Goal: Transaction & Acquisition: Purchase product/service

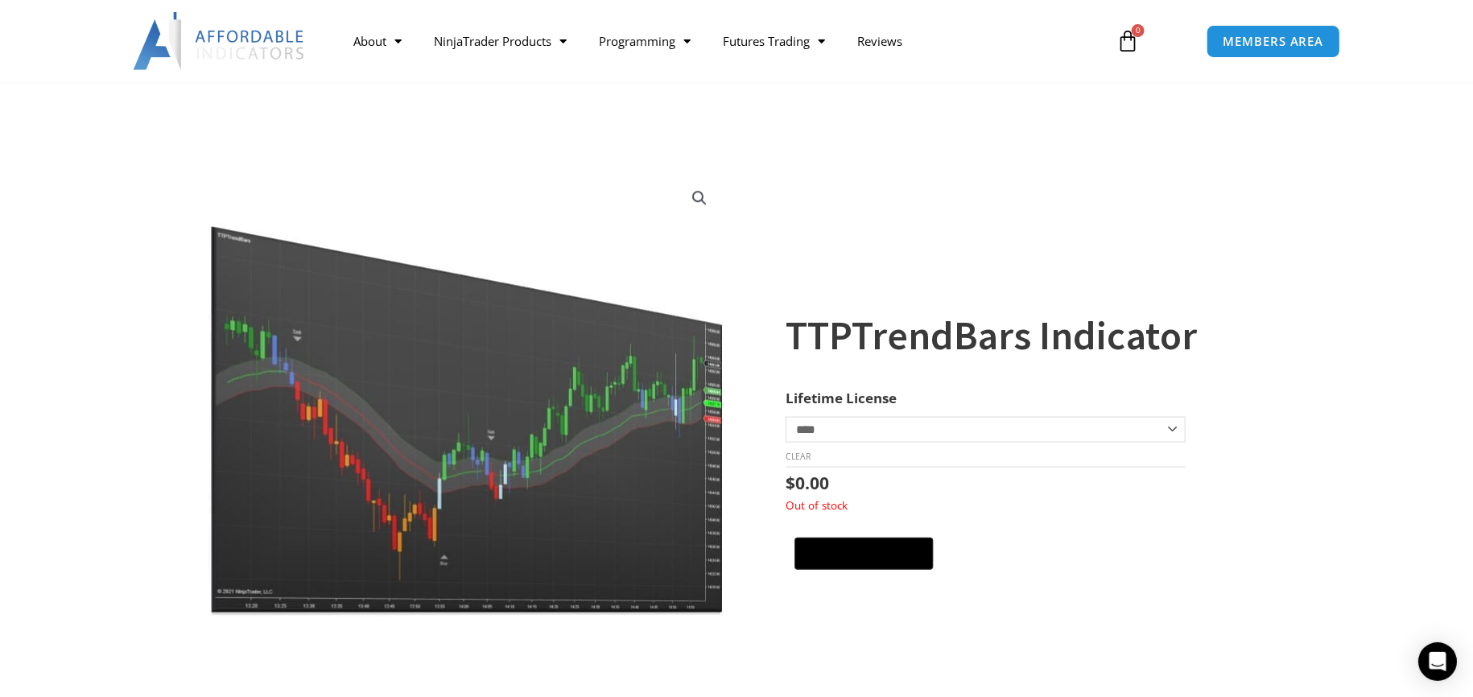
scroll to position [551, 0]
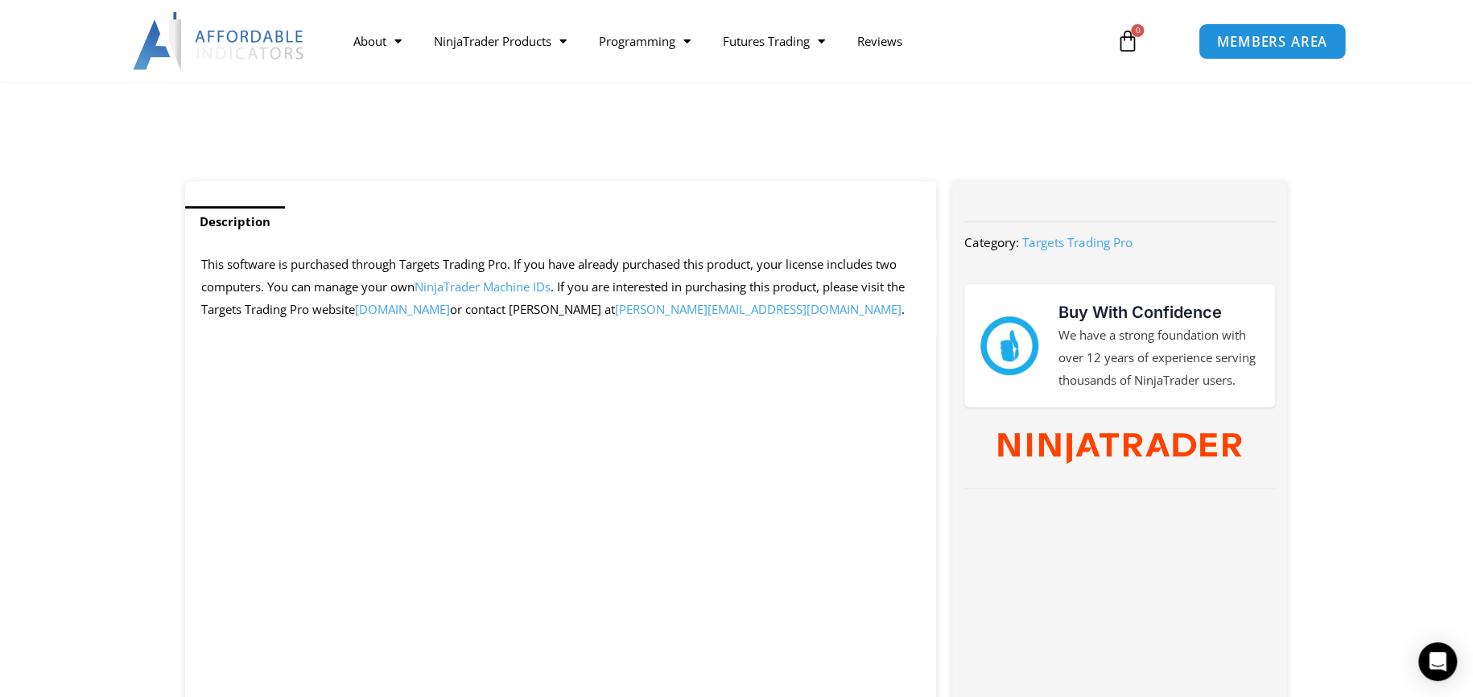
click at [1263, 40] on span "MEMBERS AREA" at bounding box center [1272, 42] width 110 height 14
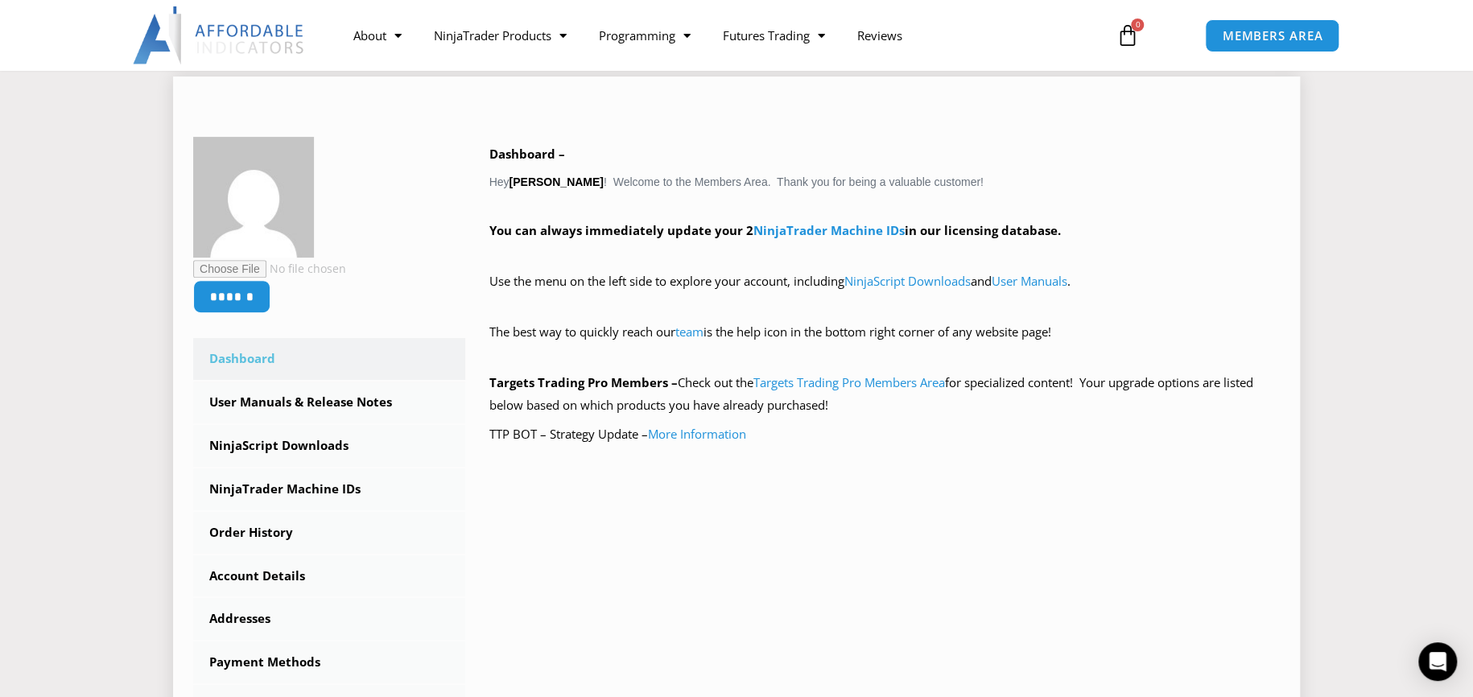
scroll to position [226, 0]
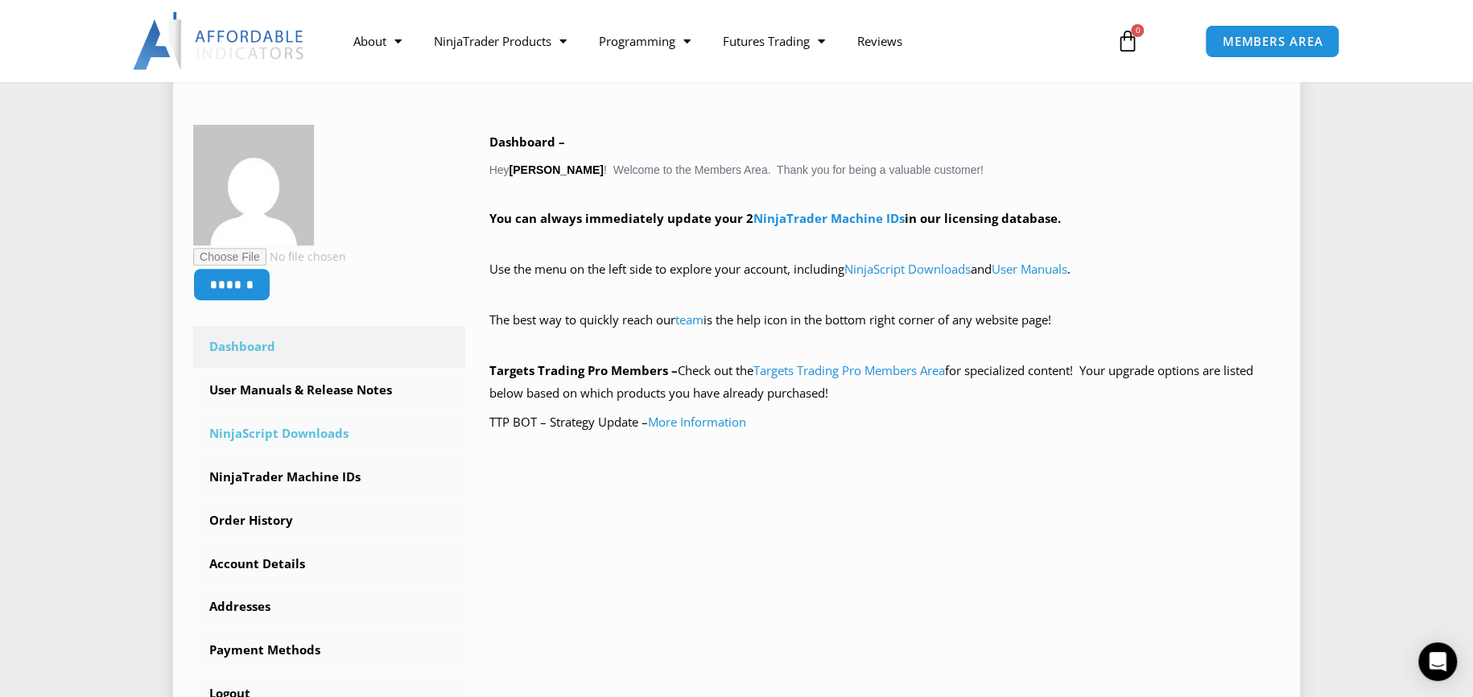
click at [307, 431] on link "NinjaScript Downloads" at bounding box center [329, 434] width 272 height 42
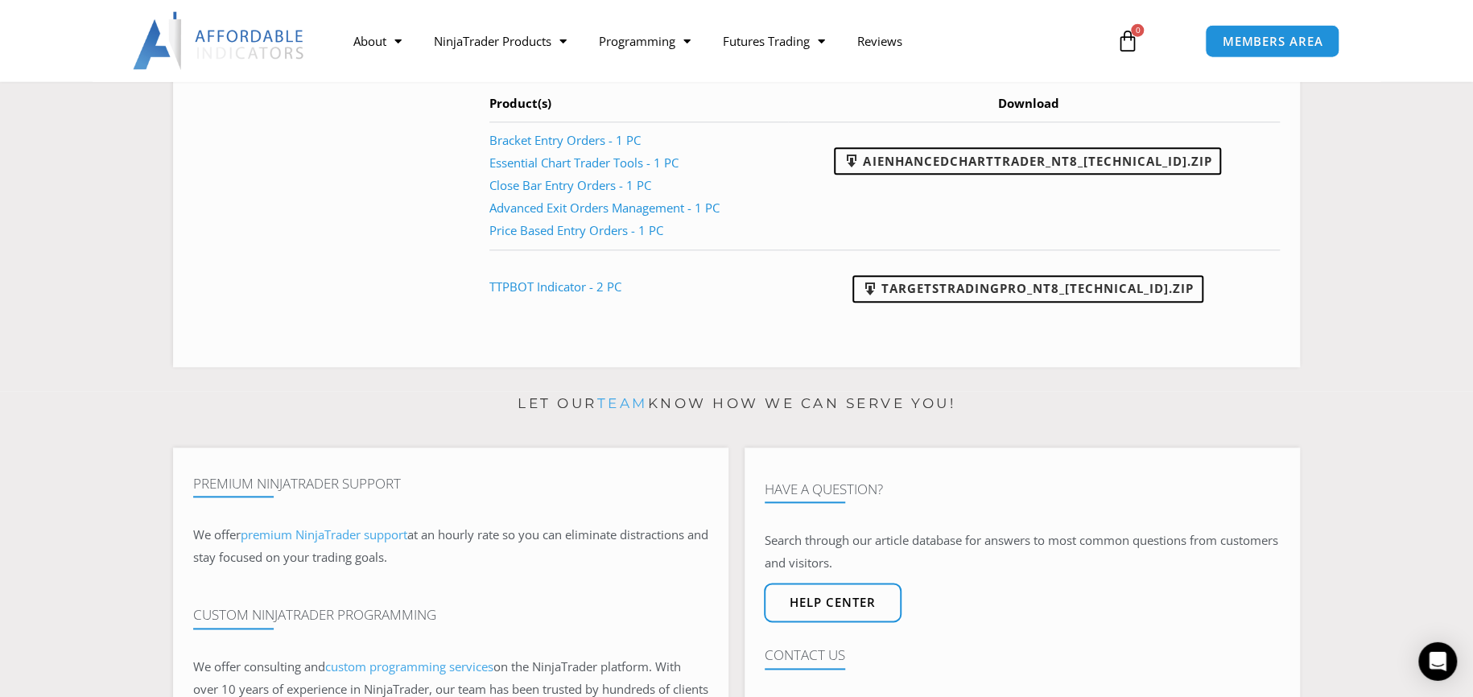
scroll to position [793, 0]
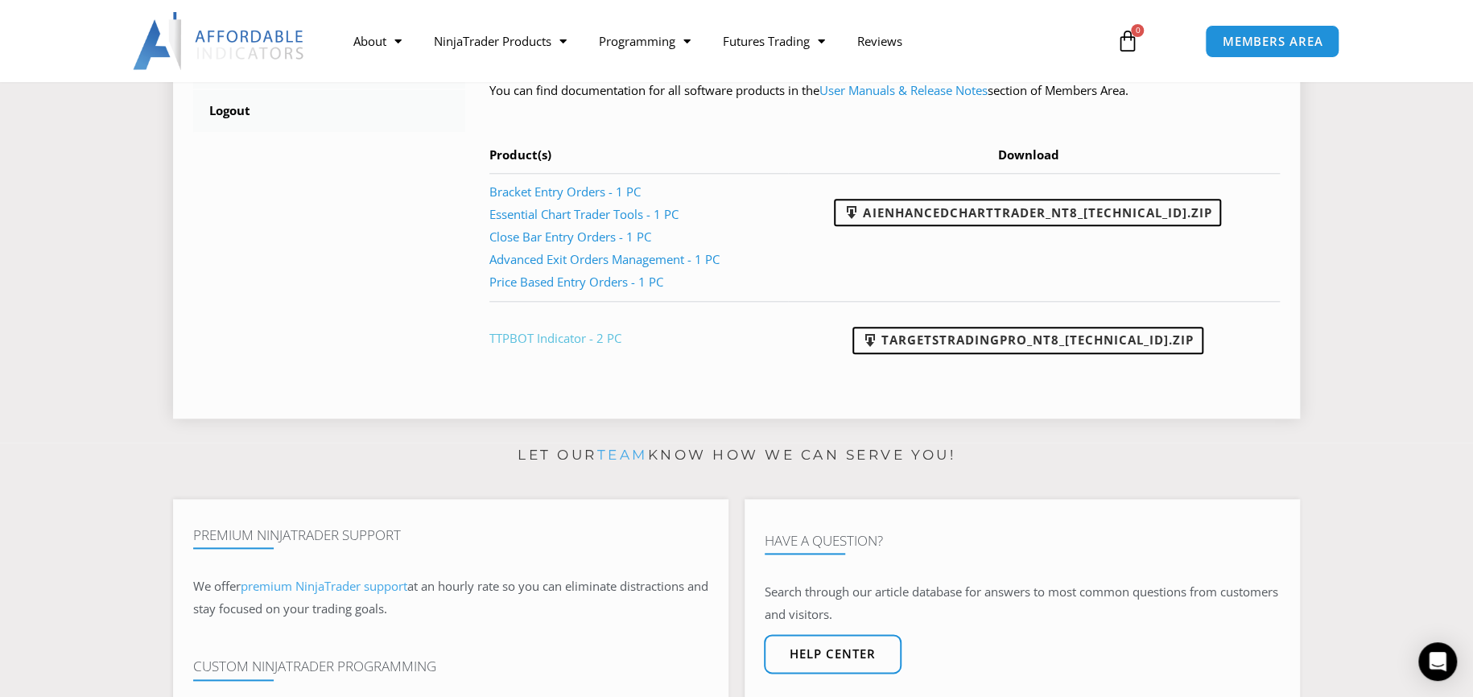
click at [569, 340] on link "TTPBOT Indicator - 2 PC" at bounding box center [555, 338] width 132 height 16
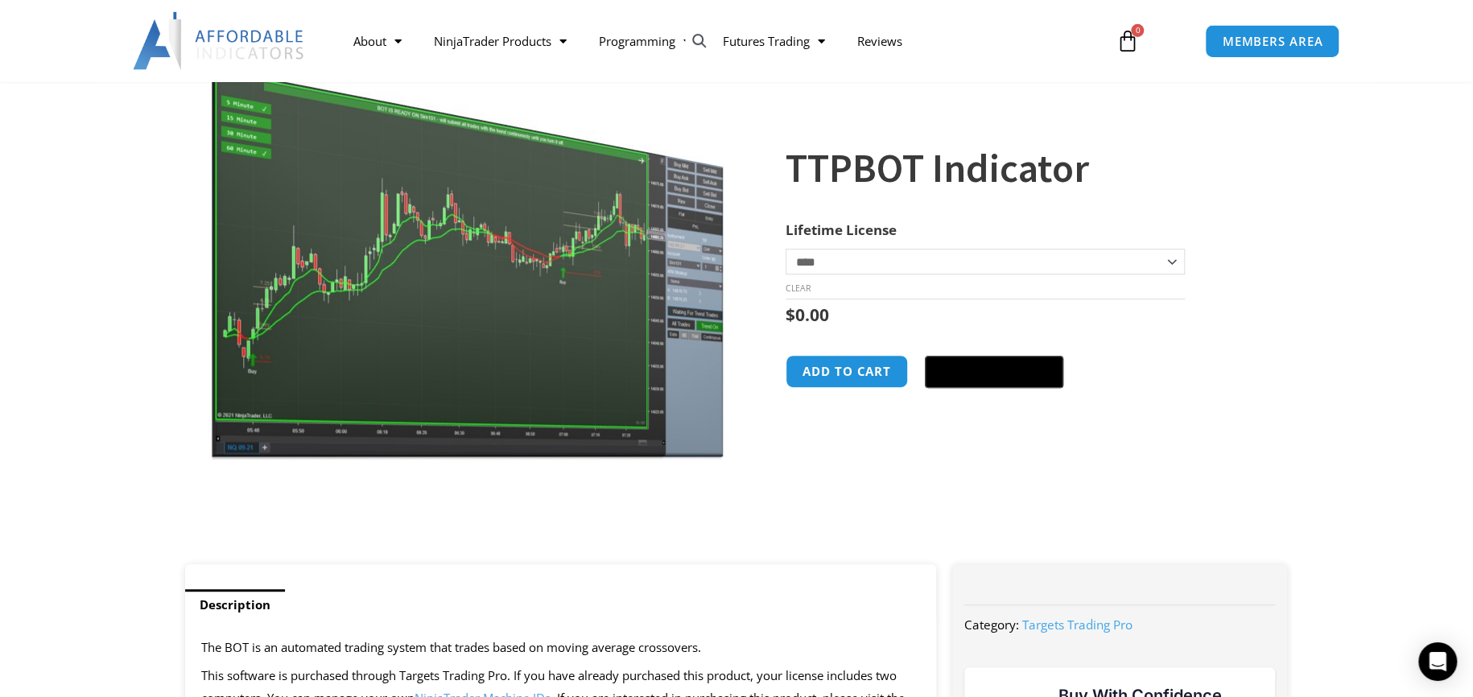
scroll to position [192, 0]
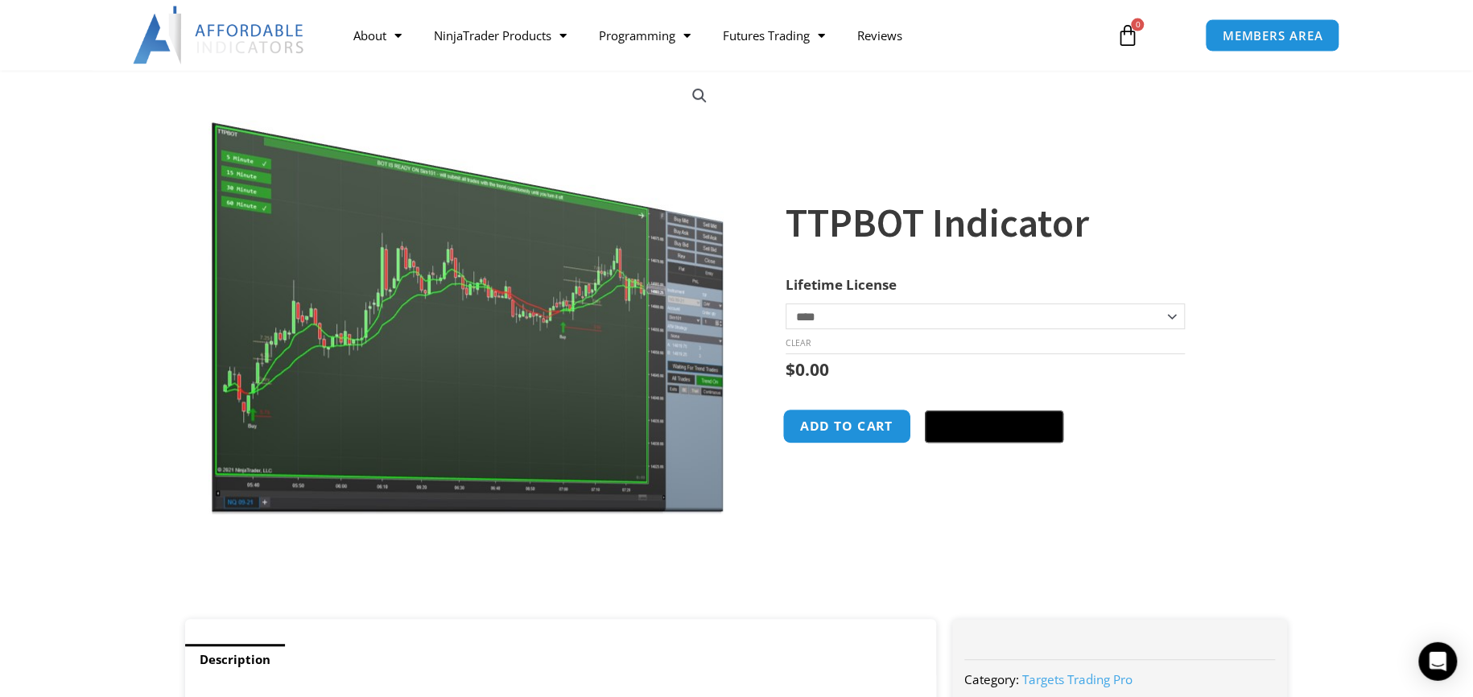
click at [855, 432] on button "Add to cart" at bounding box center [846, 426] width 129 height 35
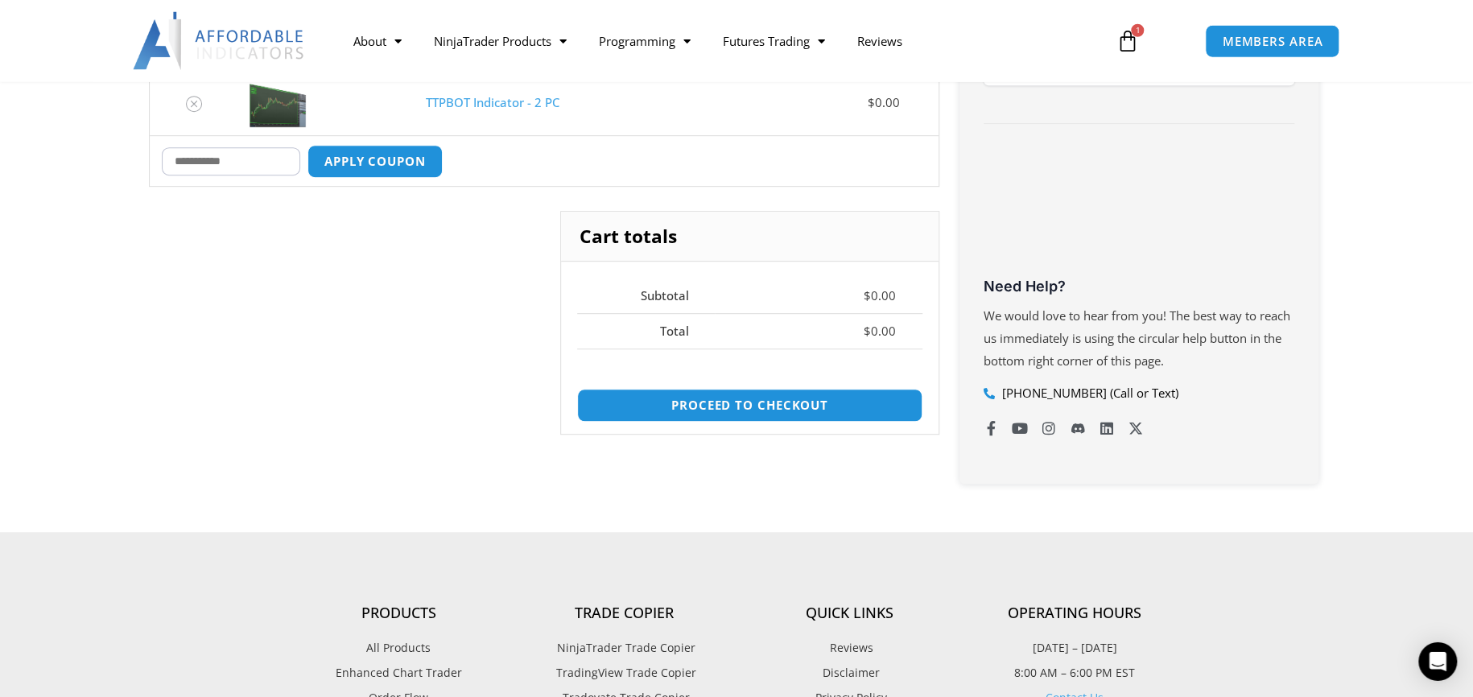
scroll to position [453, 0]
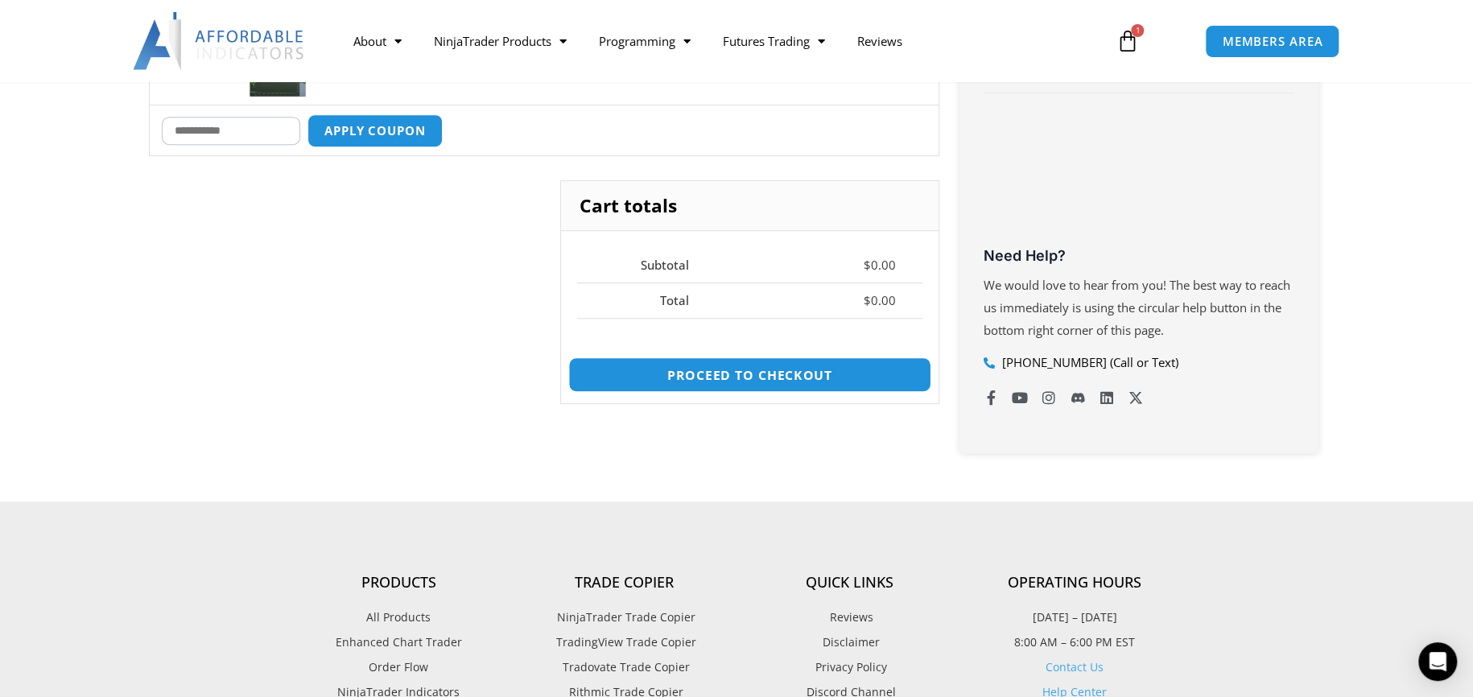
click at [752, 377] on link "Proceed to checkout" at bounding box center [749, 374] width 363 height 35
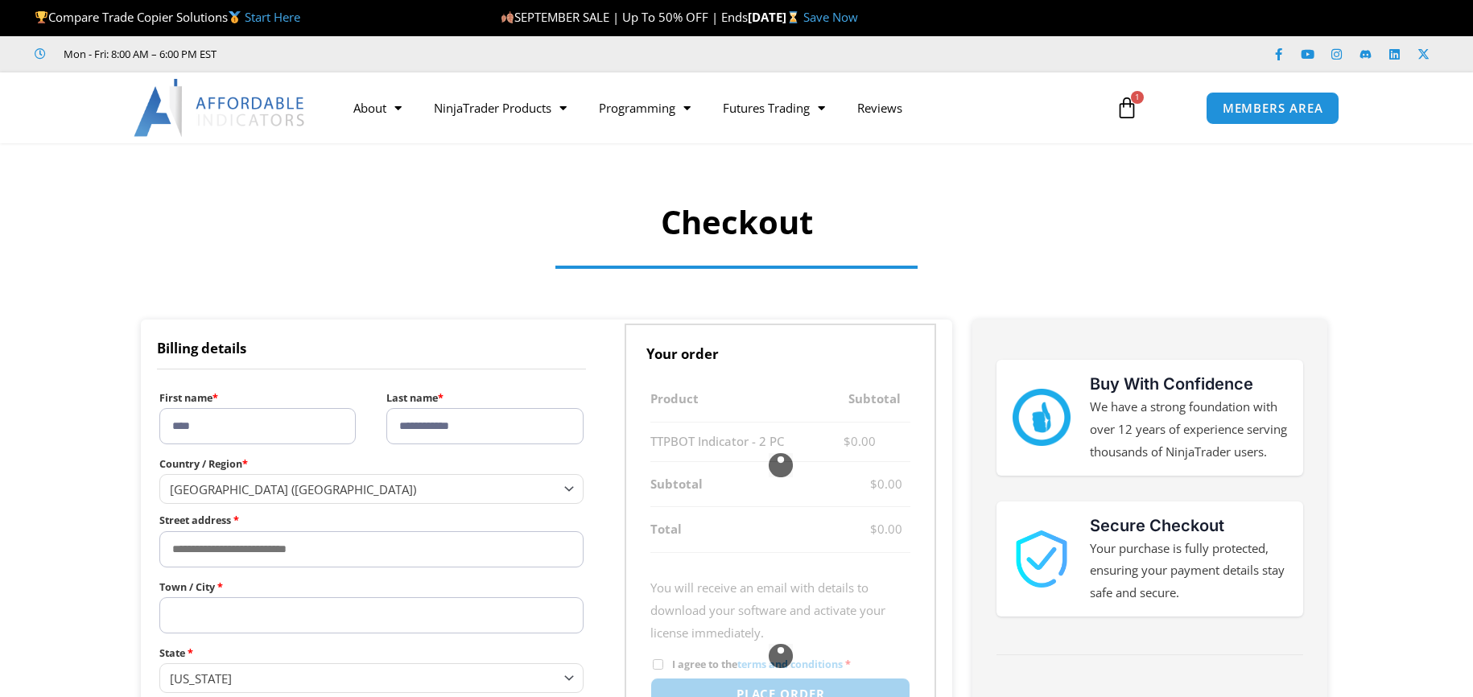
select select "**"
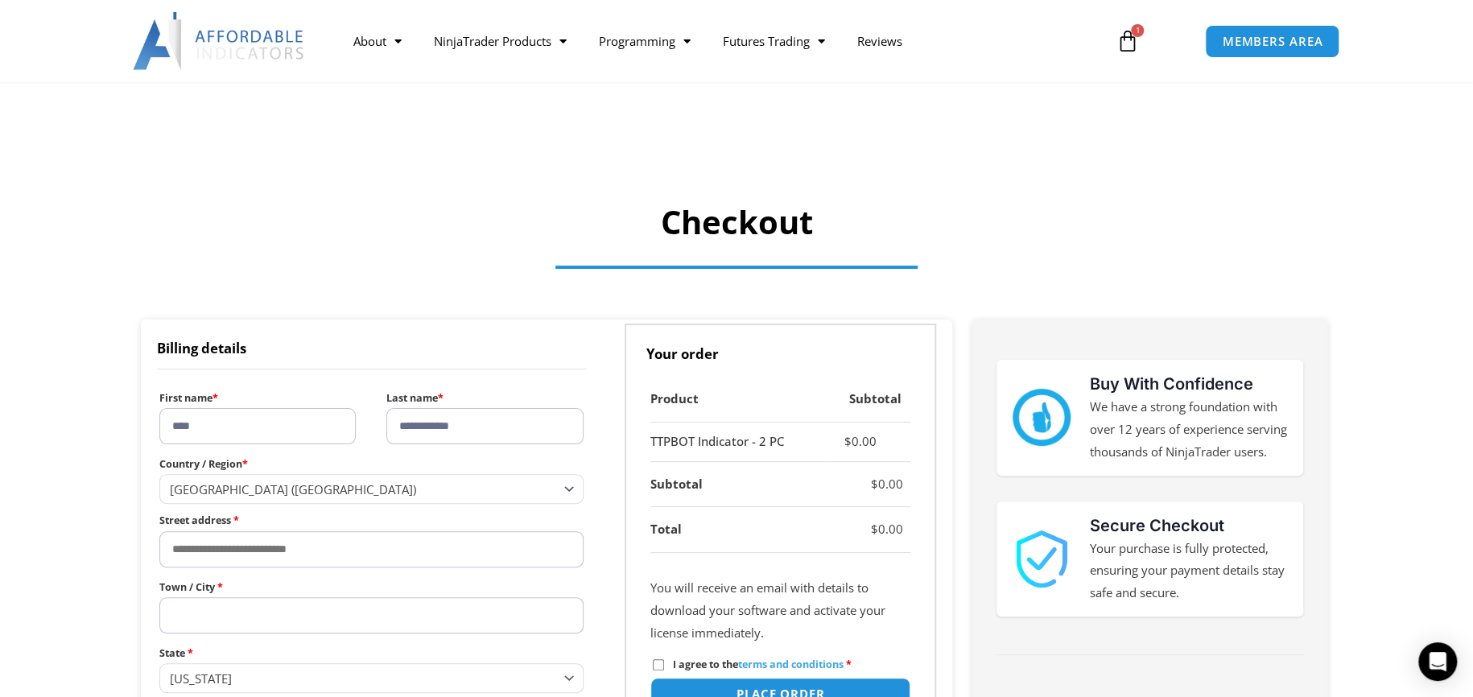
scroll to position [226, 0]
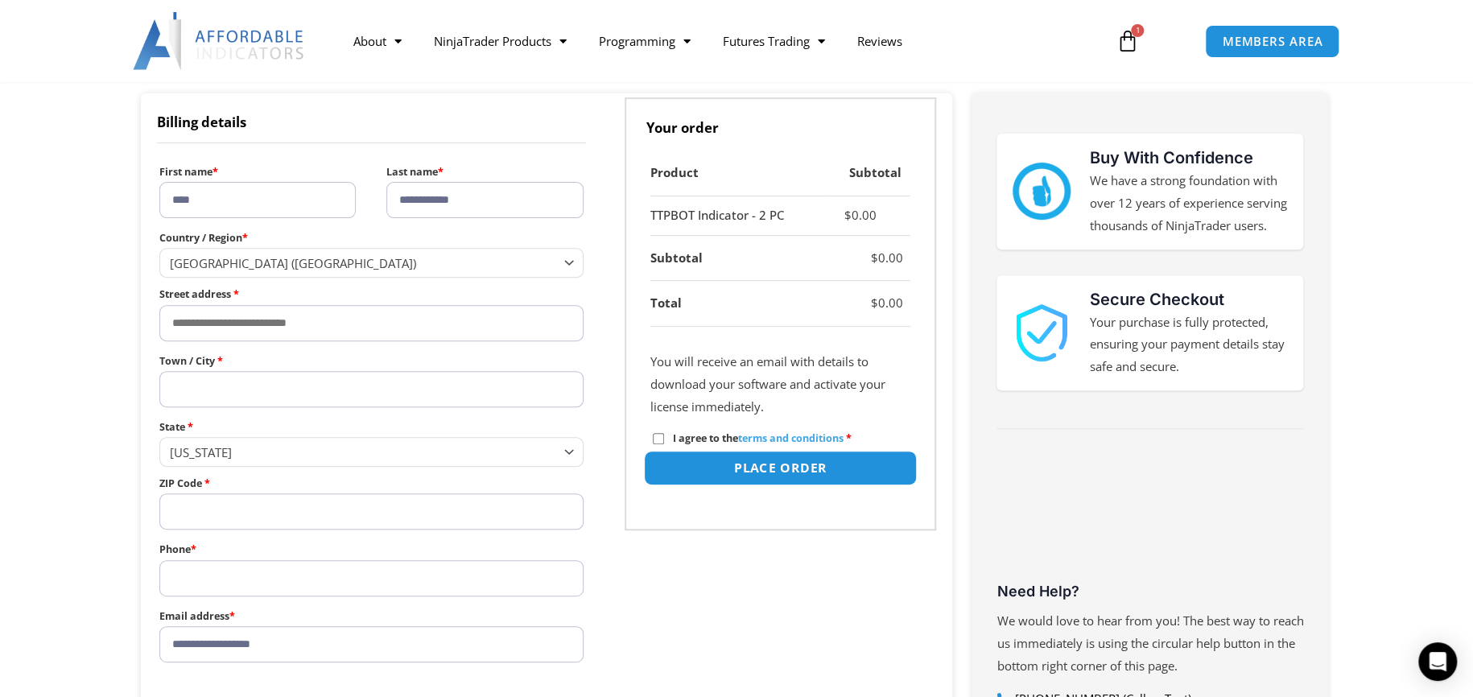
click at [768, 462] on button "Place order" at bounding box center [780, 468] width 273 height 35
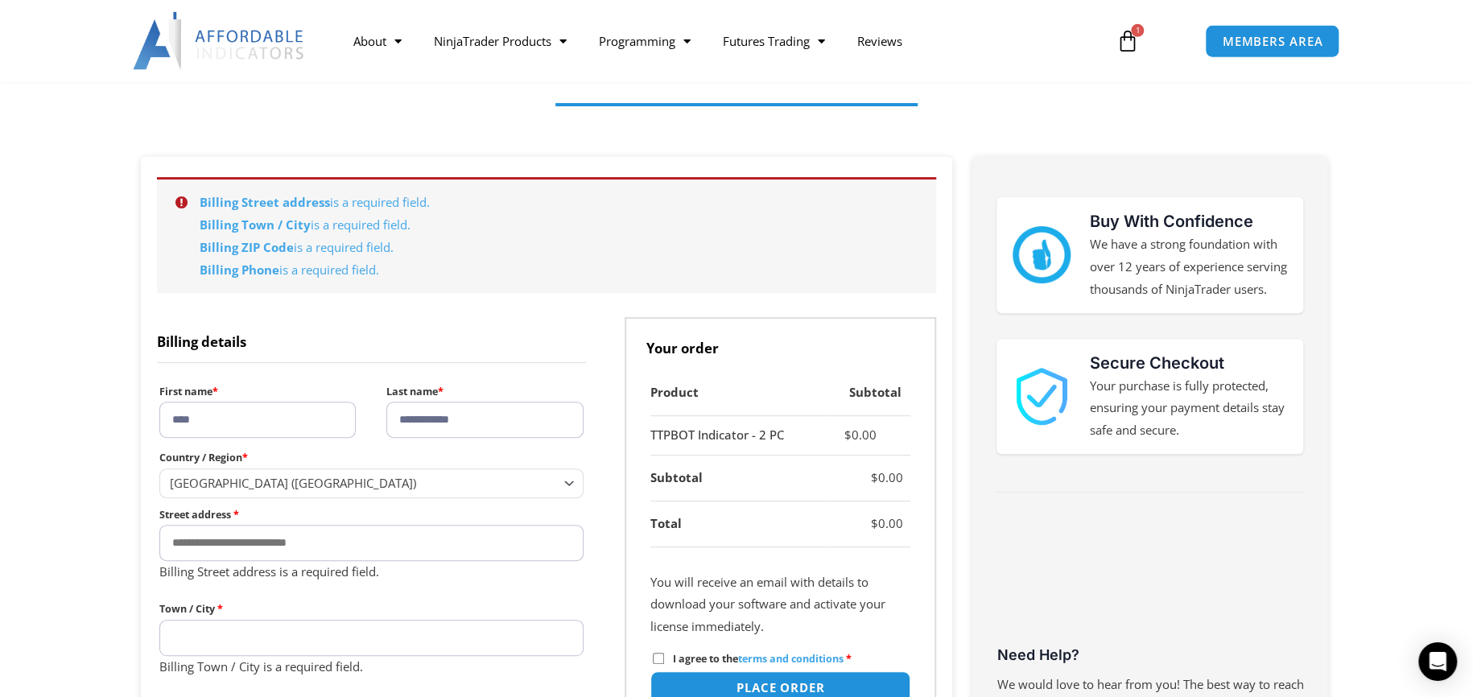
scroll to position [145, 0]
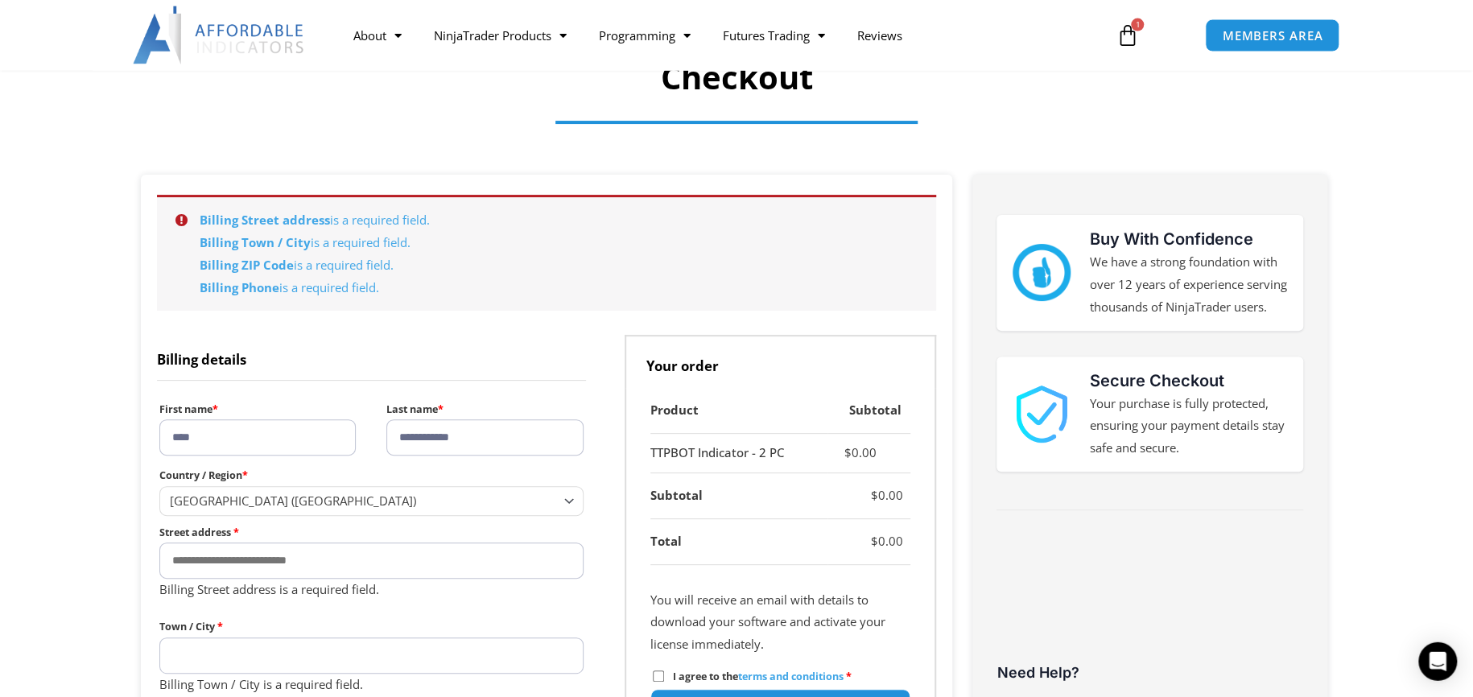
click at [246, 433] on input "****" at bounding box center [257, 437] width 196 height 36
type input "**********"
type input "******"
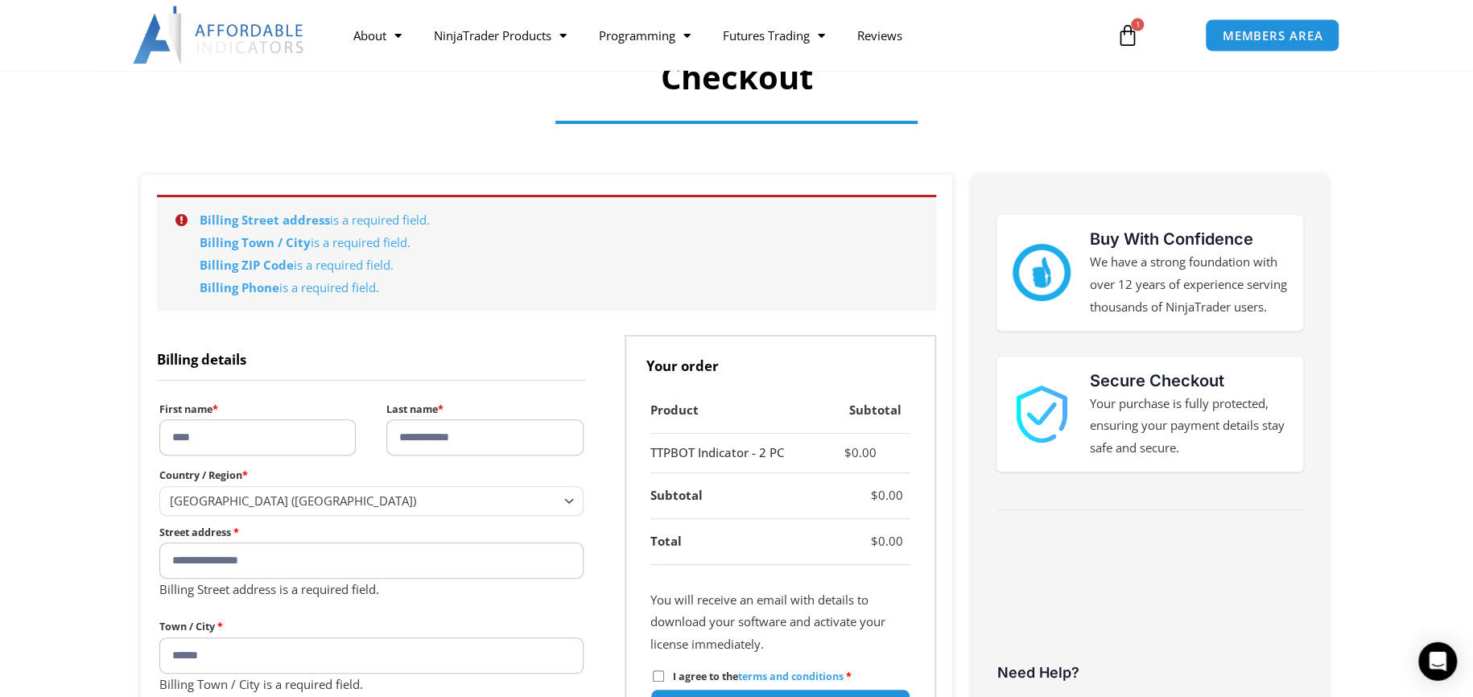
type input "**********"
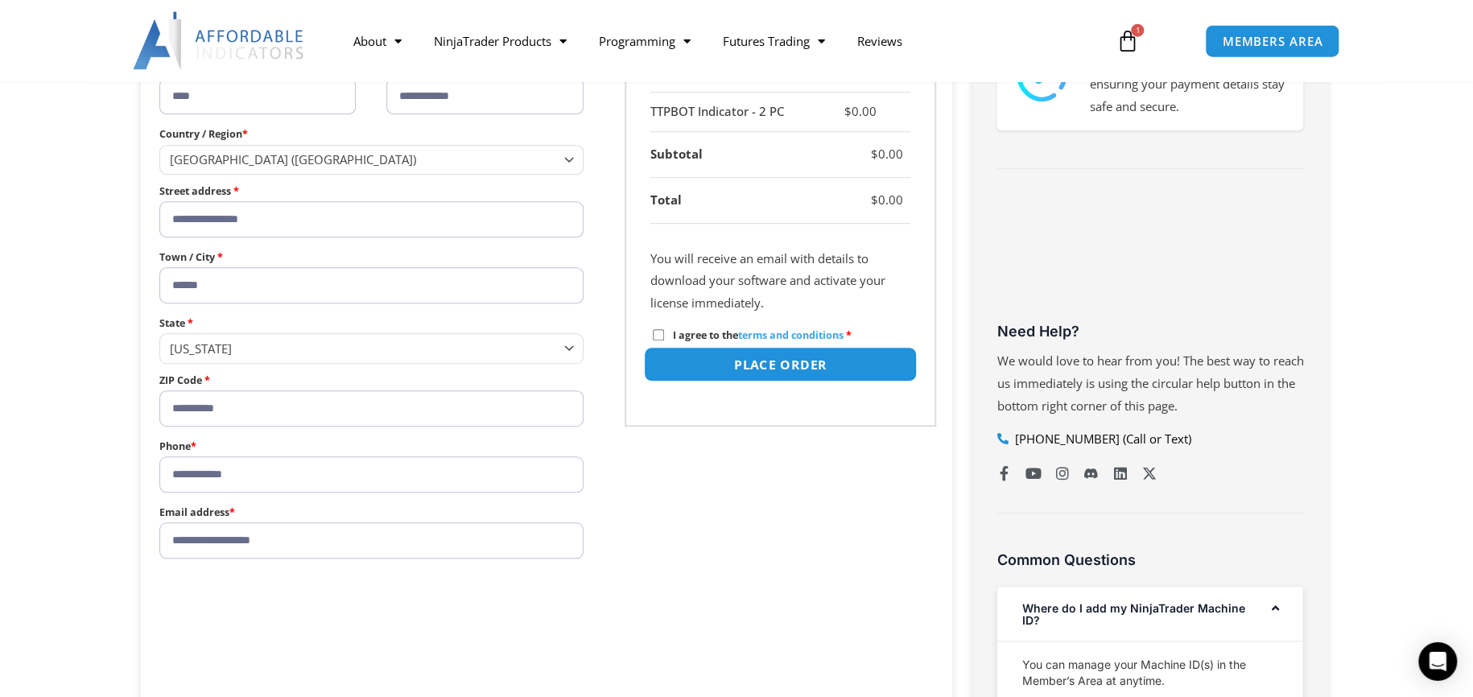
scroll to position [485, 0]
click at [771, 365] on button "Place order" at bounding box center [780, 365] width 273 height 35
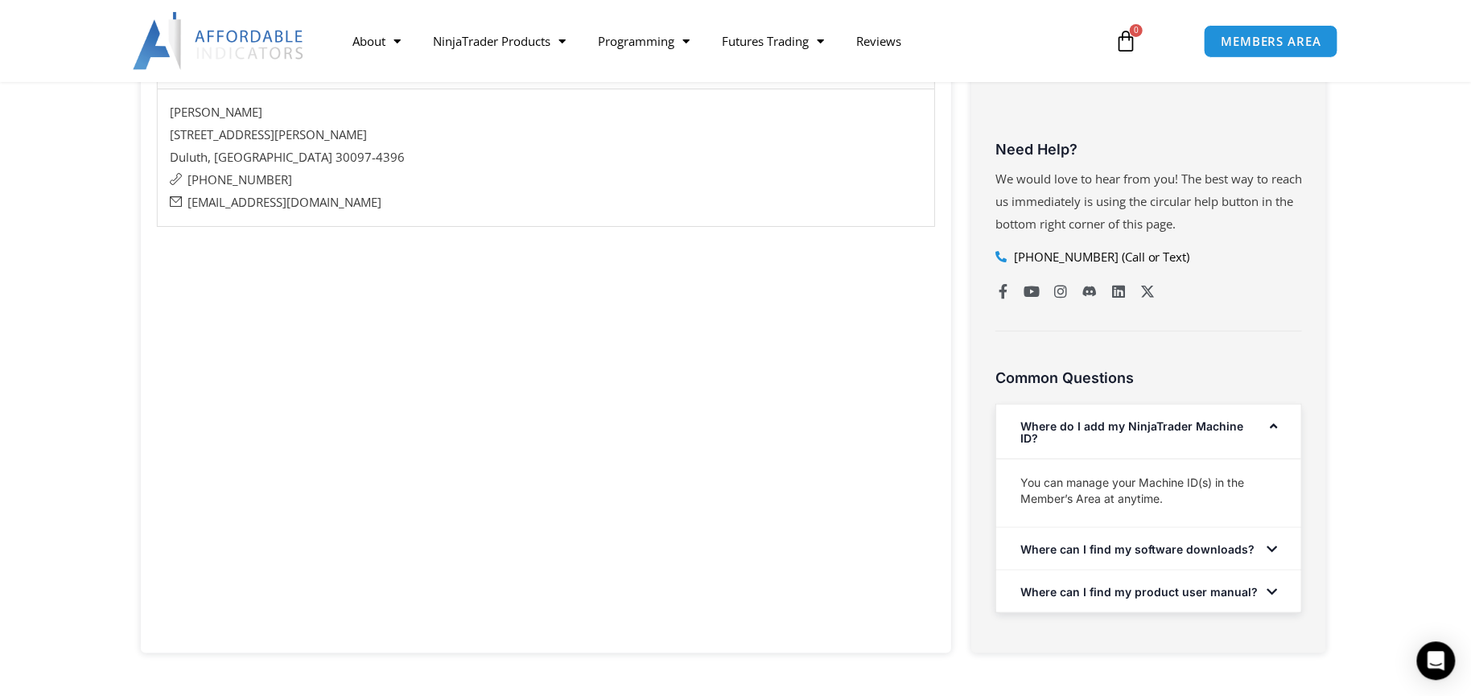
scroll to position [679, 0]
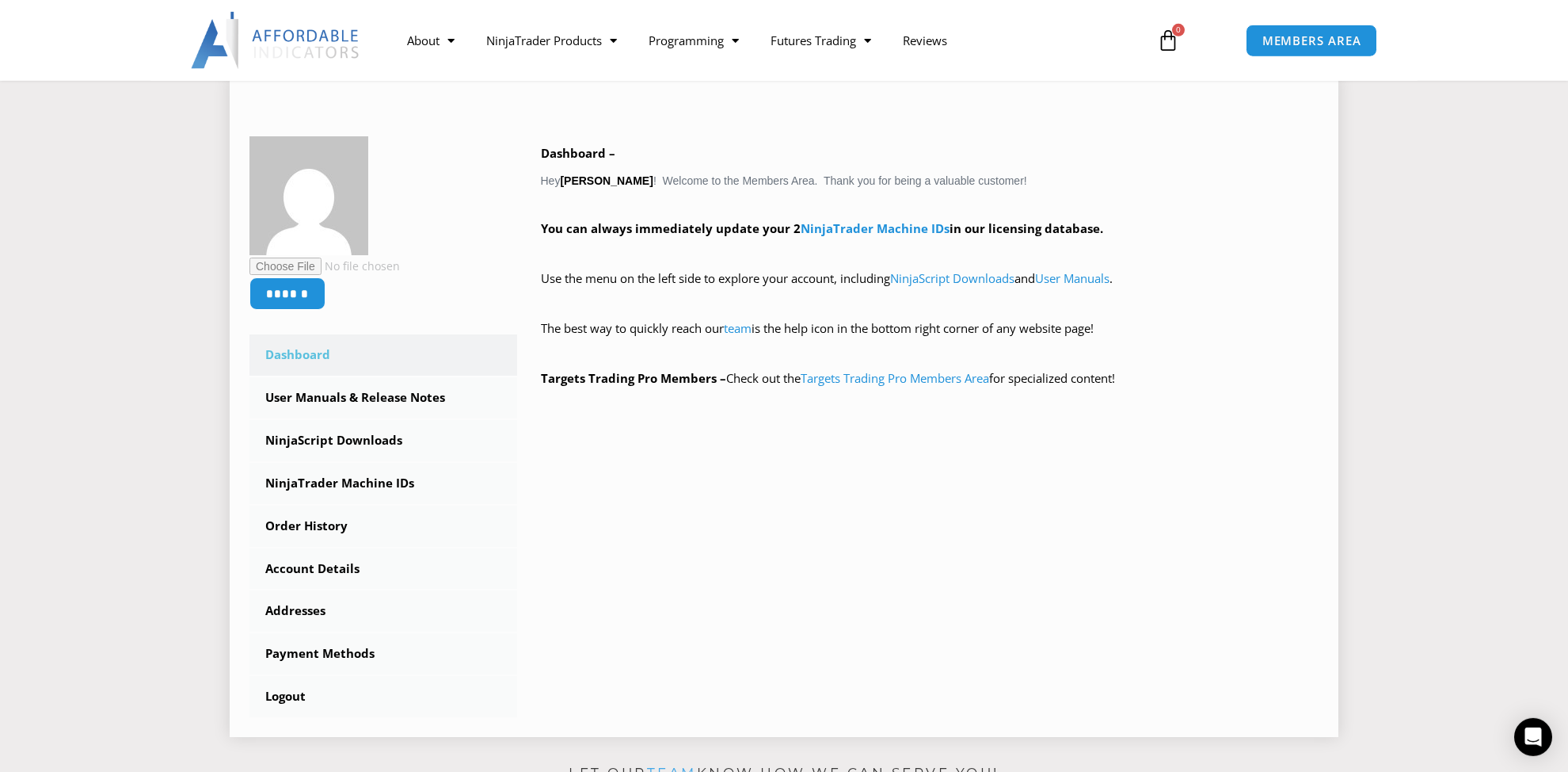
scroll to position [223, 0]
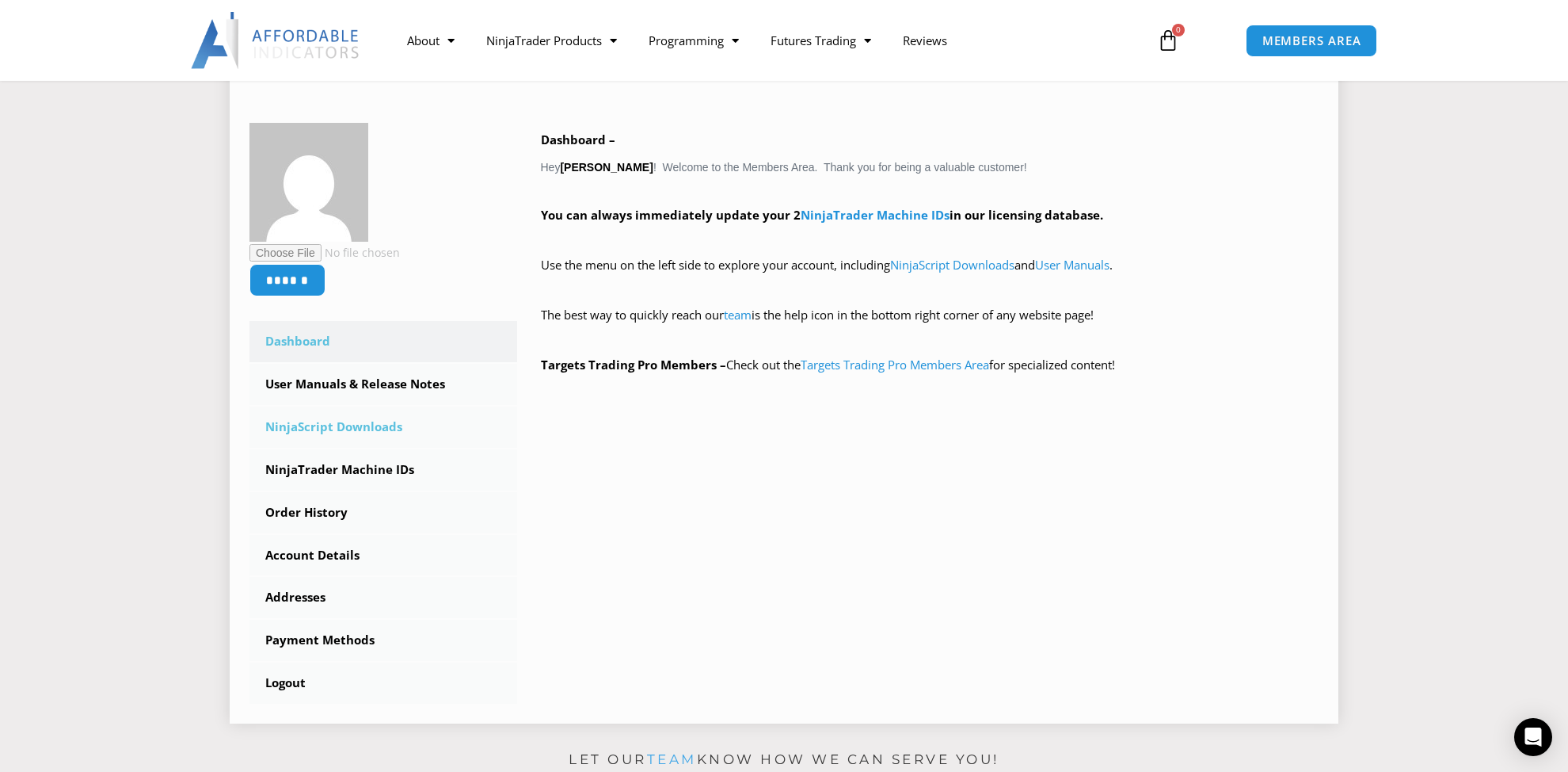
click at [368, 430] on link "NinjaScript Downloads" at bounding box center [383, 427] width 268 height 41
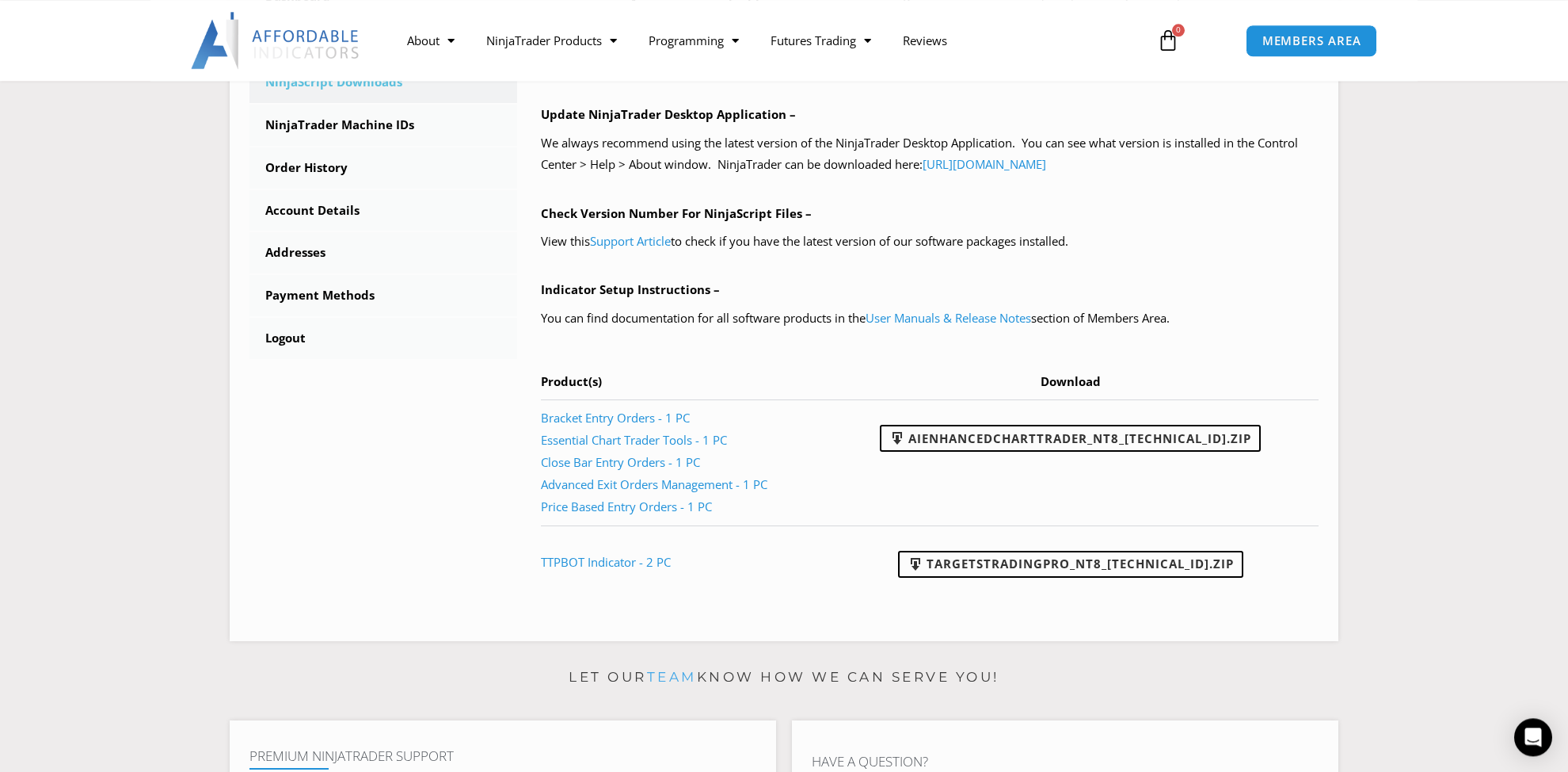
scroll to position [558, 0]
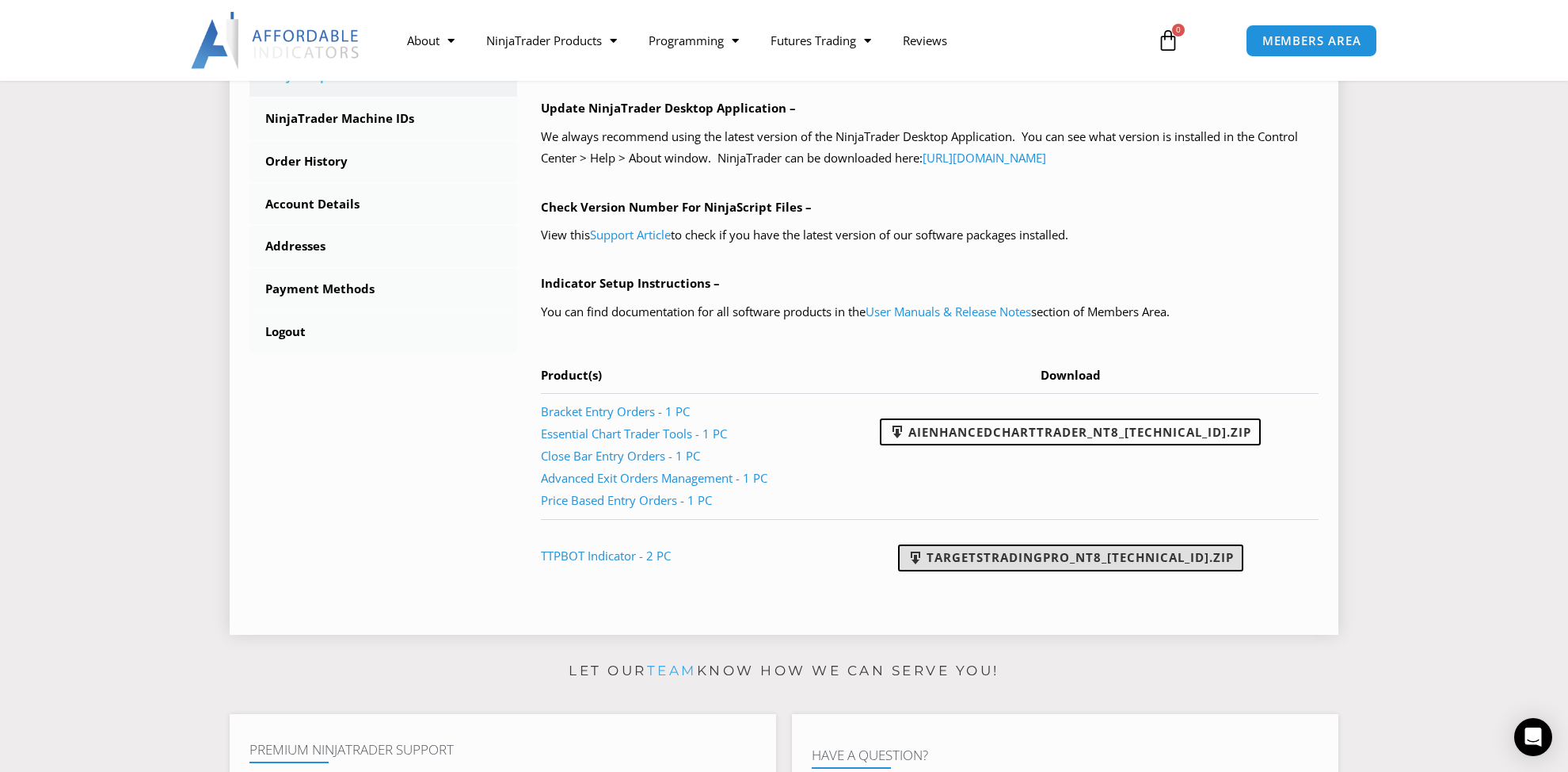
click at [1101, 562] on link "TargetsTradingPro_NT8_[TECHNICAL_ID].zip" at bounding box center [1071, 557] width 345 height 27
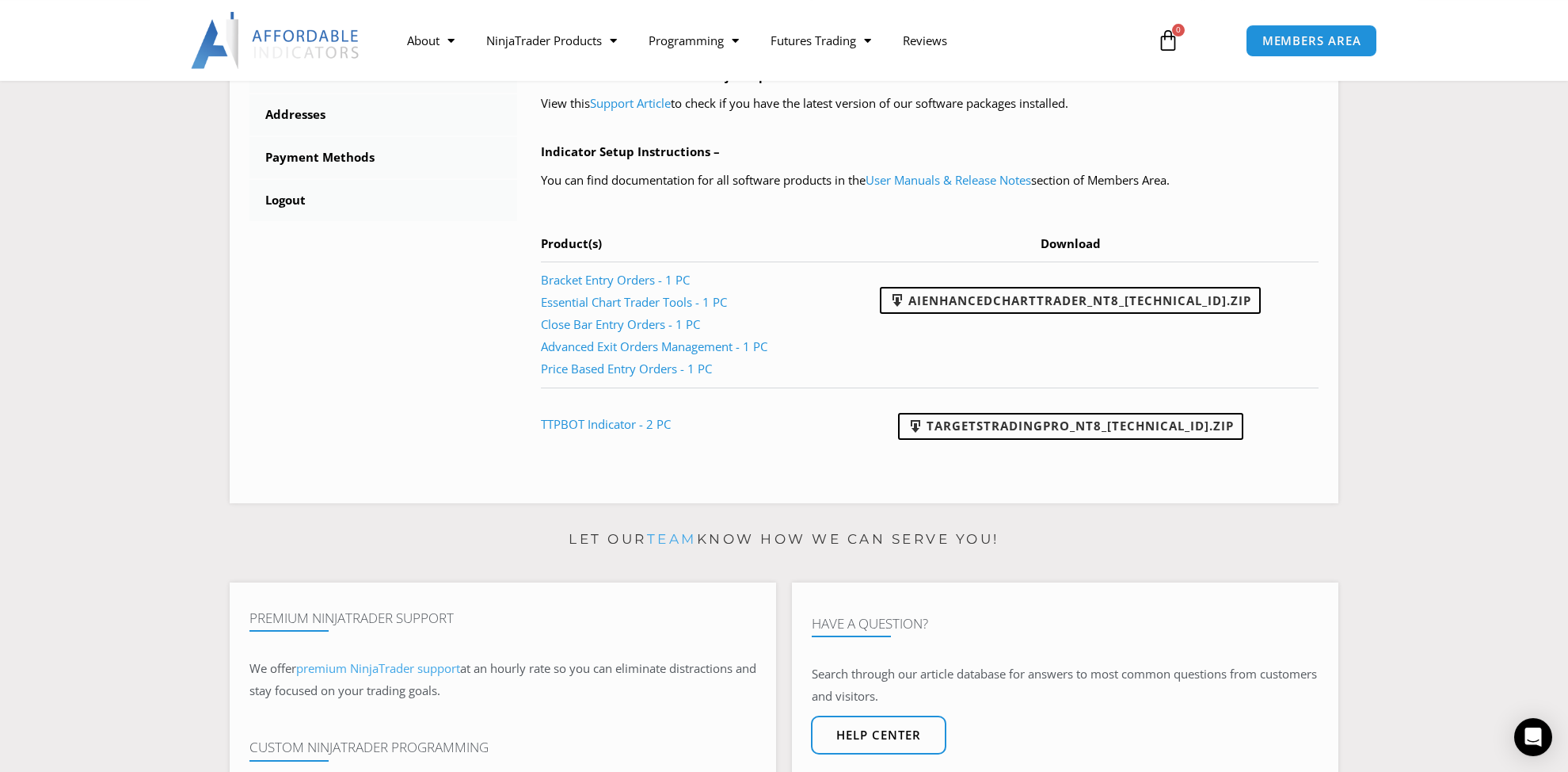
scroll to position [781, 0]
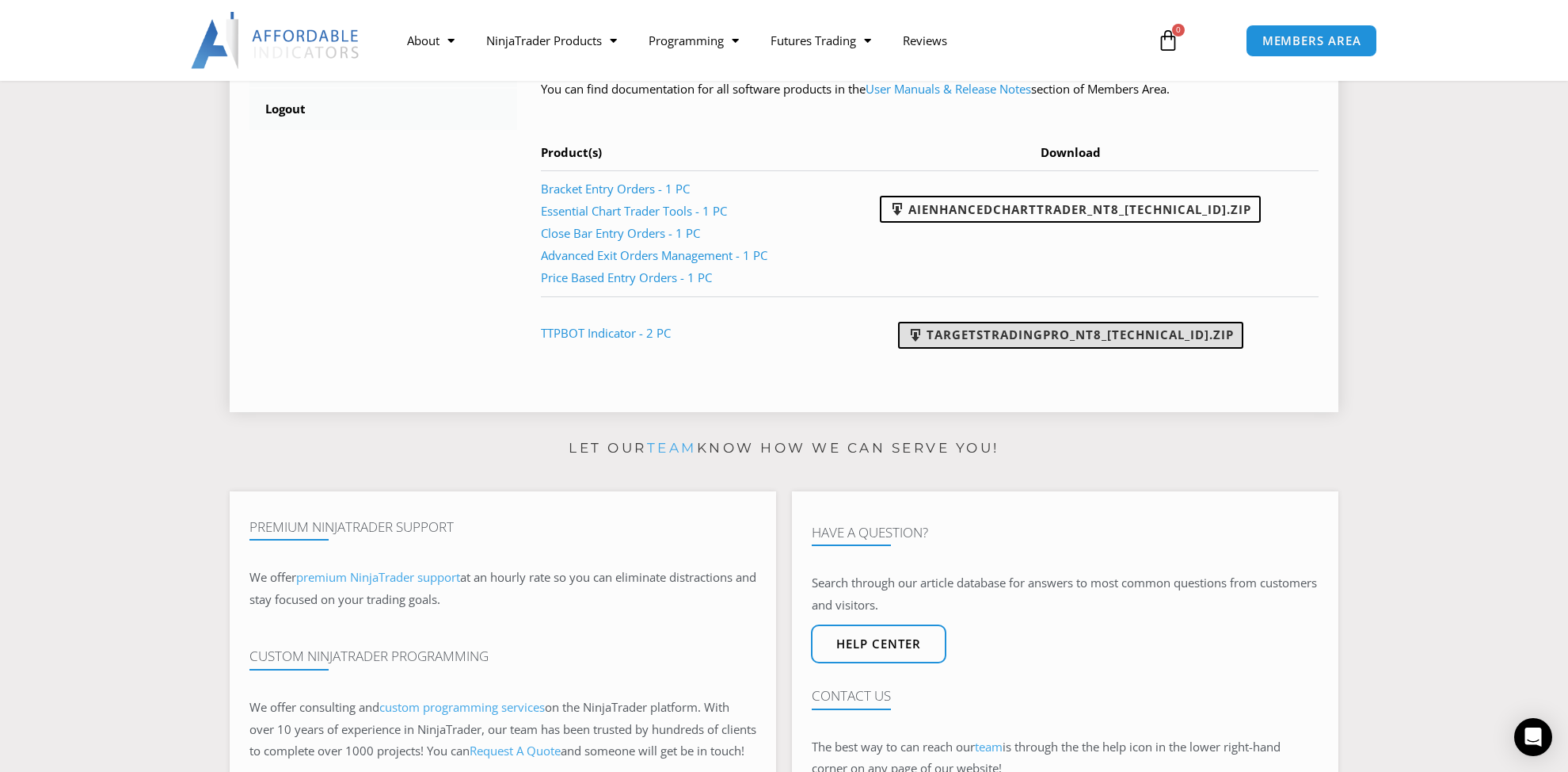
click at [994, 336] on link "TargetsTradingPro_NT8_[TECHNICAL_ID].zip" at bounding box center [1071, 335] width 345 height 27
